Goal: Task Accomplishment & Management: Use online tool/utility

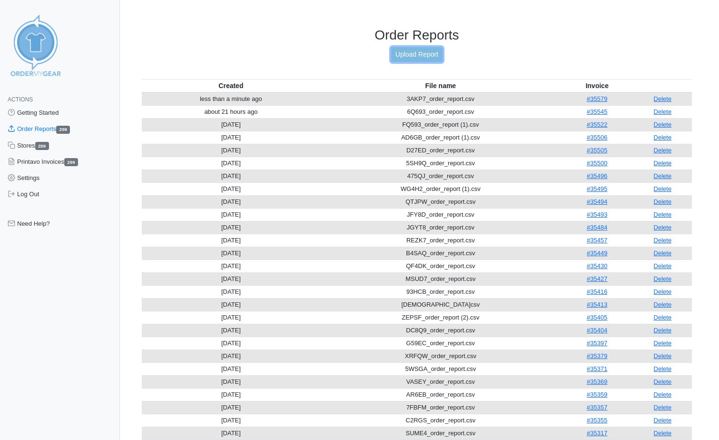
click at [394, 49] on link "Upload Report" at bounding box center [416, 54] width 51 height 15
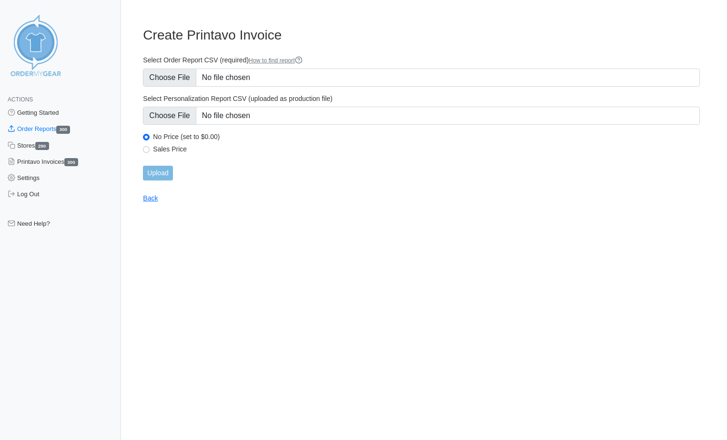
type input "C:\fakepath\TUXXF_order_report.csv"
click at [165, 171] on input "Upload" at bounding box center [158, 173] width 30 height 15
